Goal: Task Accomplishment & Management: Use online tool/utility

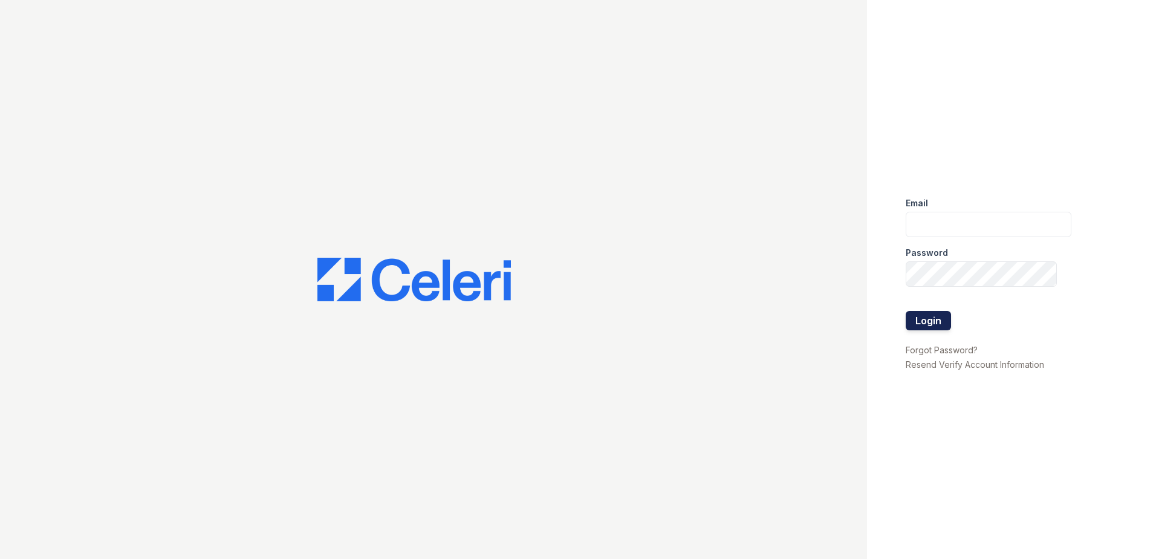
type input "[EMAIL_ADDRESS][DOMAIN_NAME]"
click at [921, 321] on button "Login" at bounding box center [928, 320] width 45 height 19
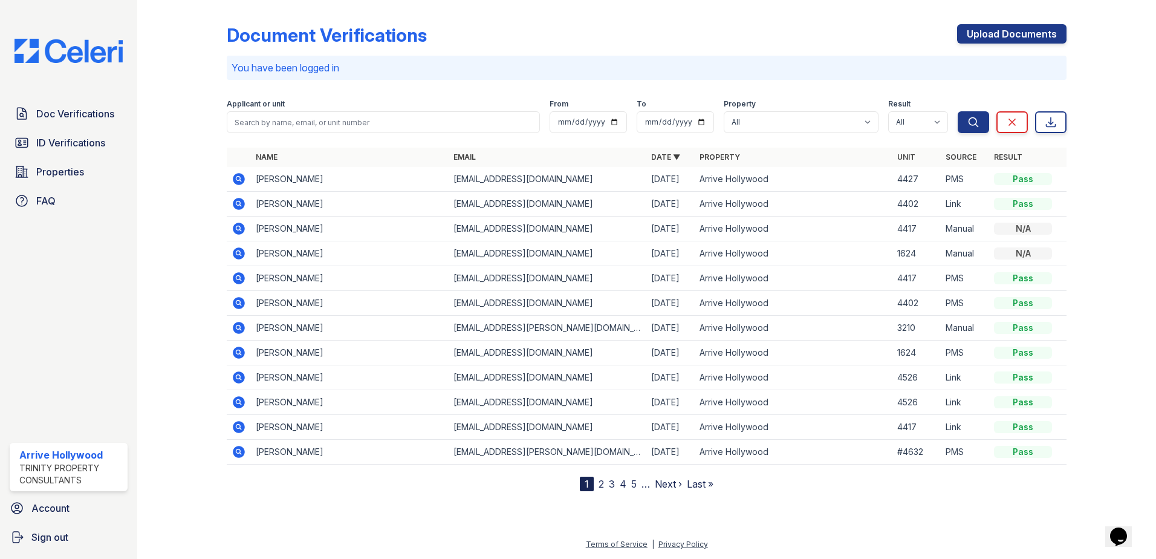
click at [242, 251] on icon at bounding box center [239, 253] width 12 height 12
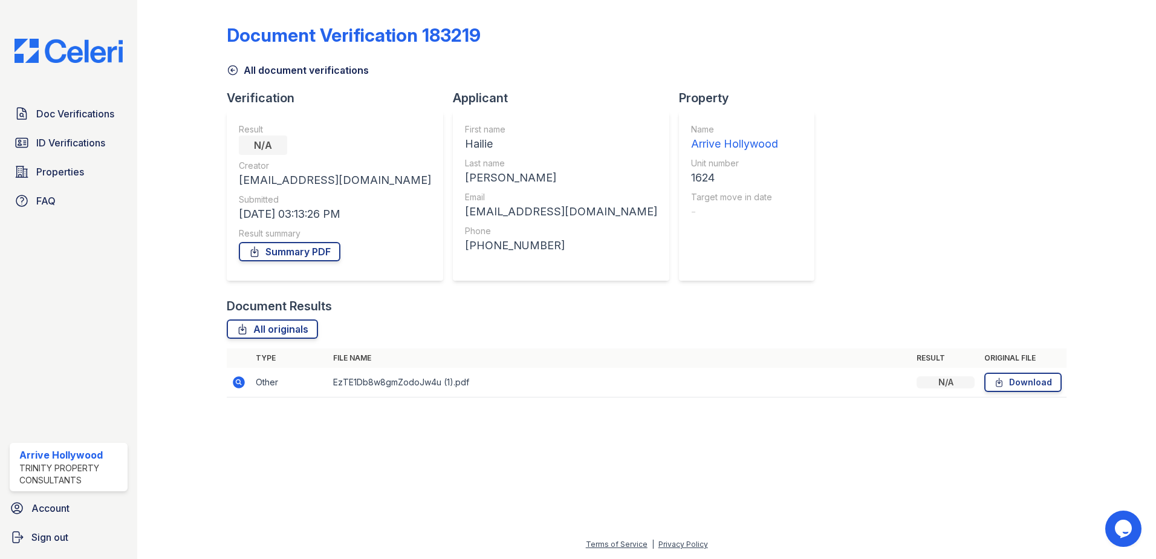
click at [235, 71] on icon at bounding box center [233, 70] width 12 height 12
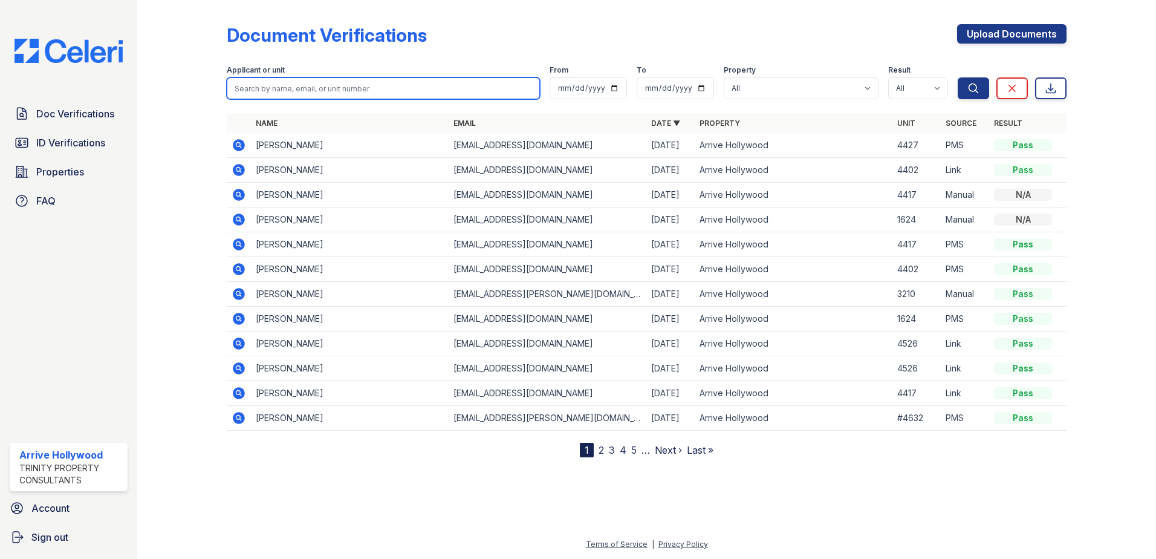
click at [268, 83] on input "search" at bounding box center [383, 88] width 313 height 22
type input "hailie"
click at [958, 77] on button "Search" at bounding box center [973, 88] width 31 height 22
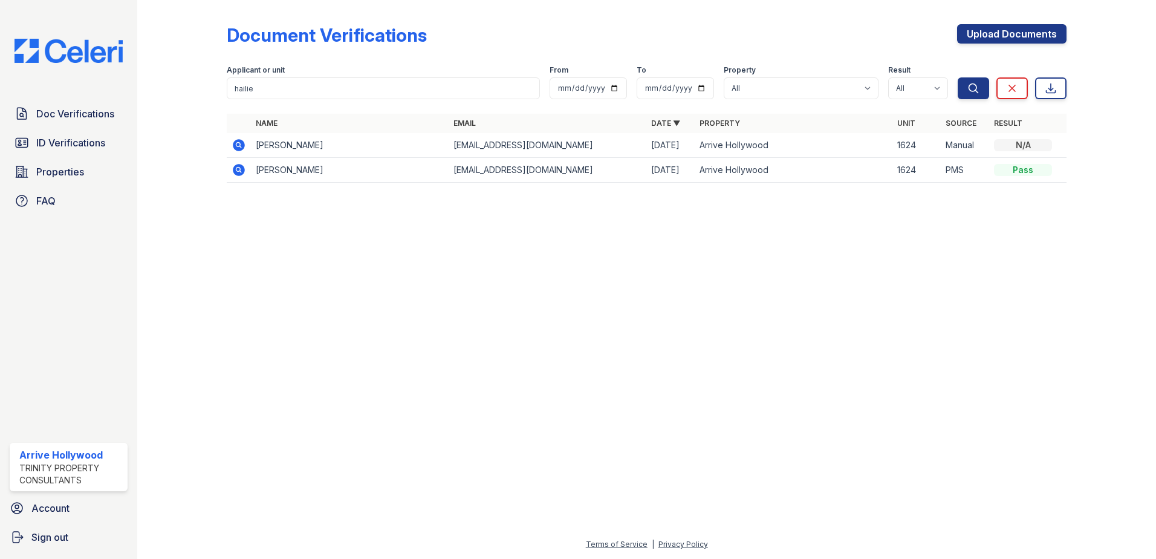
click at [238, 167] on icon at bounding box center [239, 170] width 15 height 15
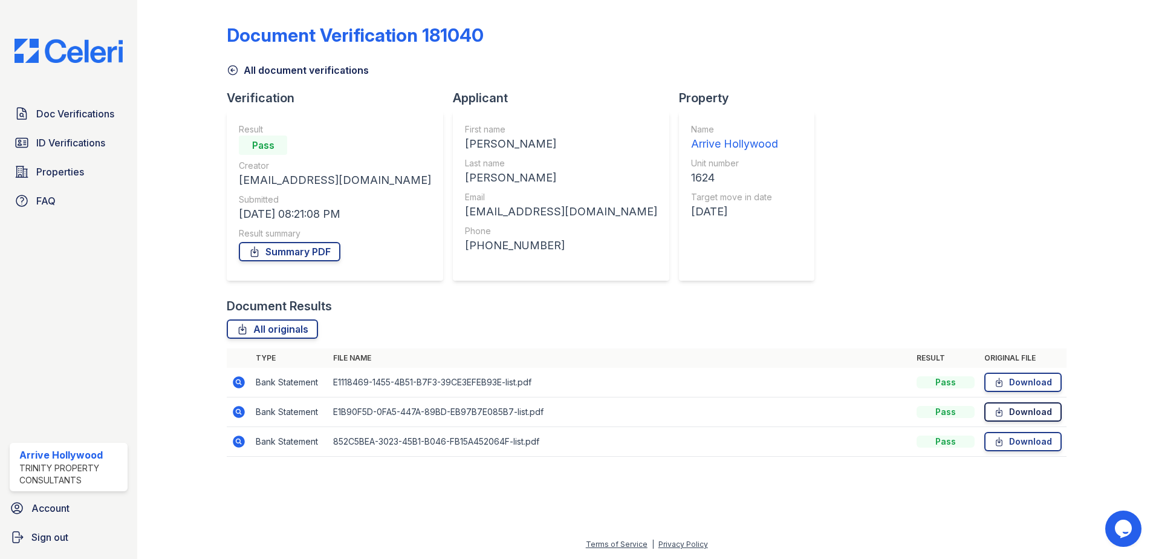
click at [1024, 414] on link "Download" at bounding box center [1022, 411] width 77 height 19
click at [1051, 382] on link "Download" at bounding box center [1022, 381] width 77 height 19
